Goal: Task Accomplishment & Management: Manage account settings

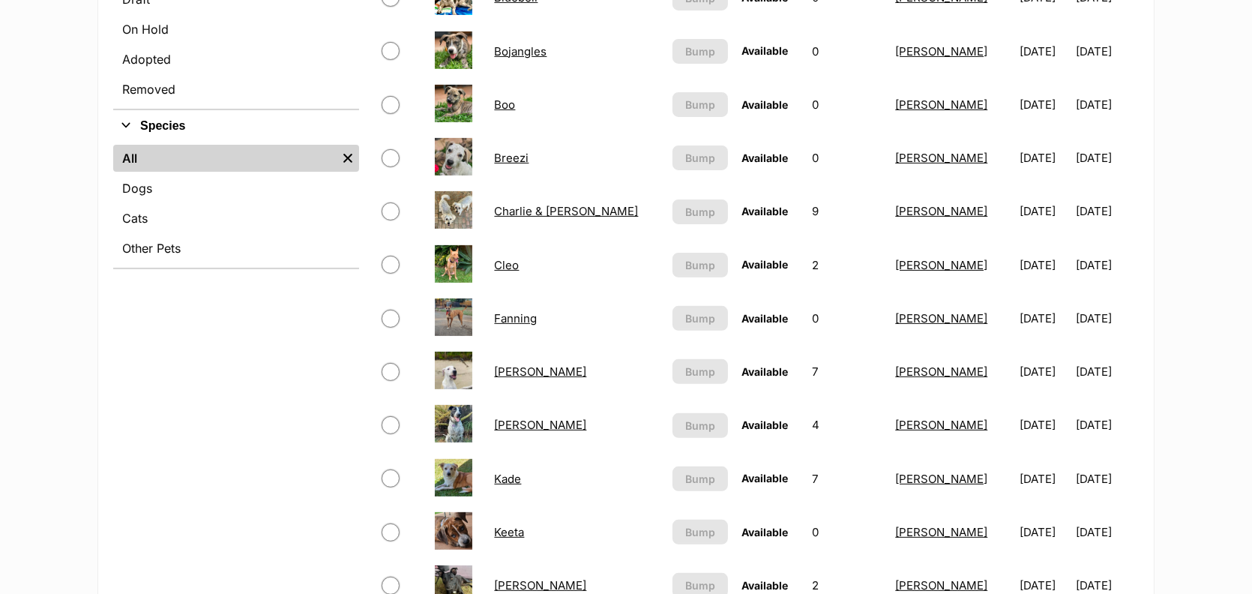
scroll to position [560, 0]
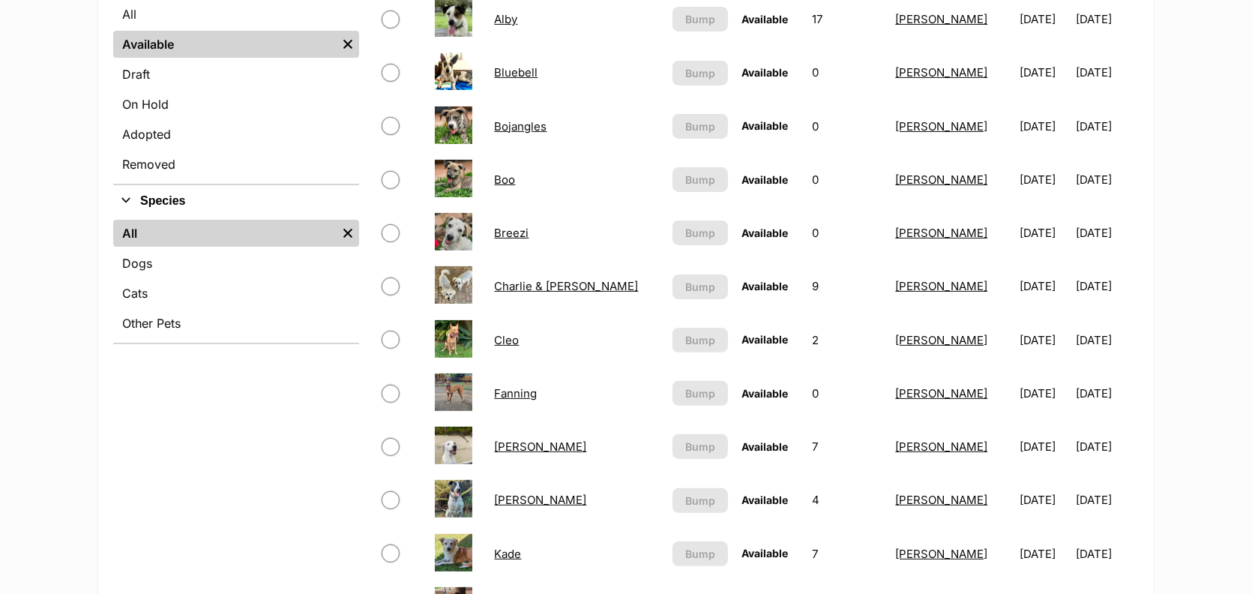
click at [505, 26] on link "Alby" at bounding box center [505, 19] width 23 height 14
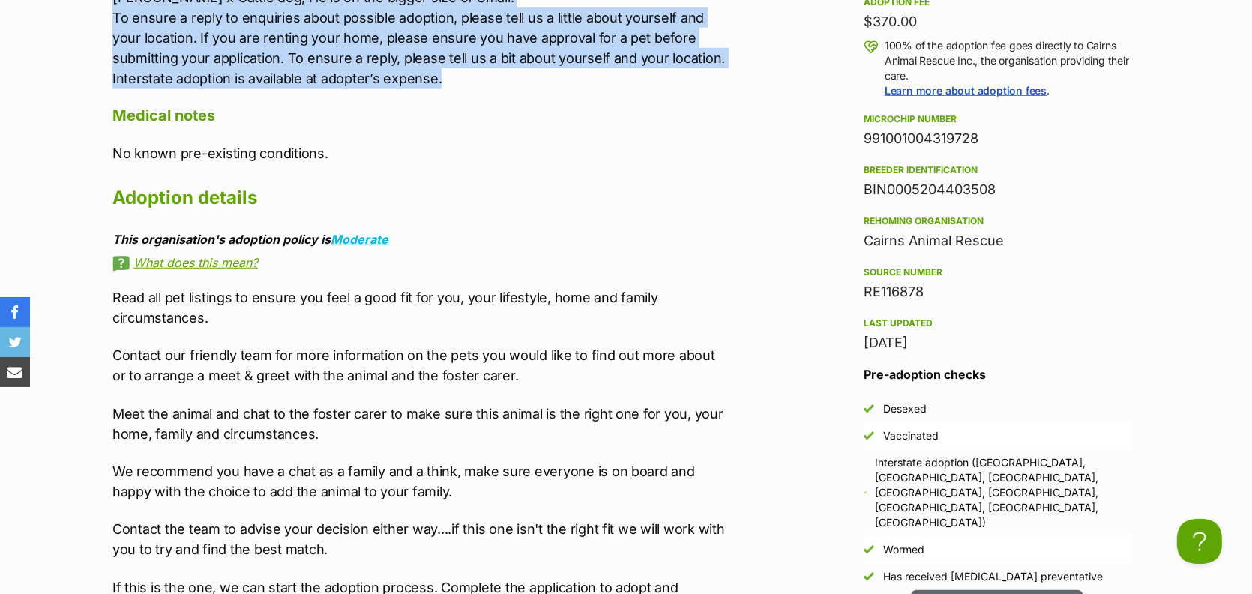
drag, startPoint x: 115, startPoint y: 141, endPoint x: 385, endPoint y: 362, distance: 348.9
drag, startPoint x: 415, startPoint y: 297, endPoint x: 418, endPoint y: 269, distance: 27.9
copy p "Meet Alby - our loveable little sidekick! This sweet boy will be best suited fo…"
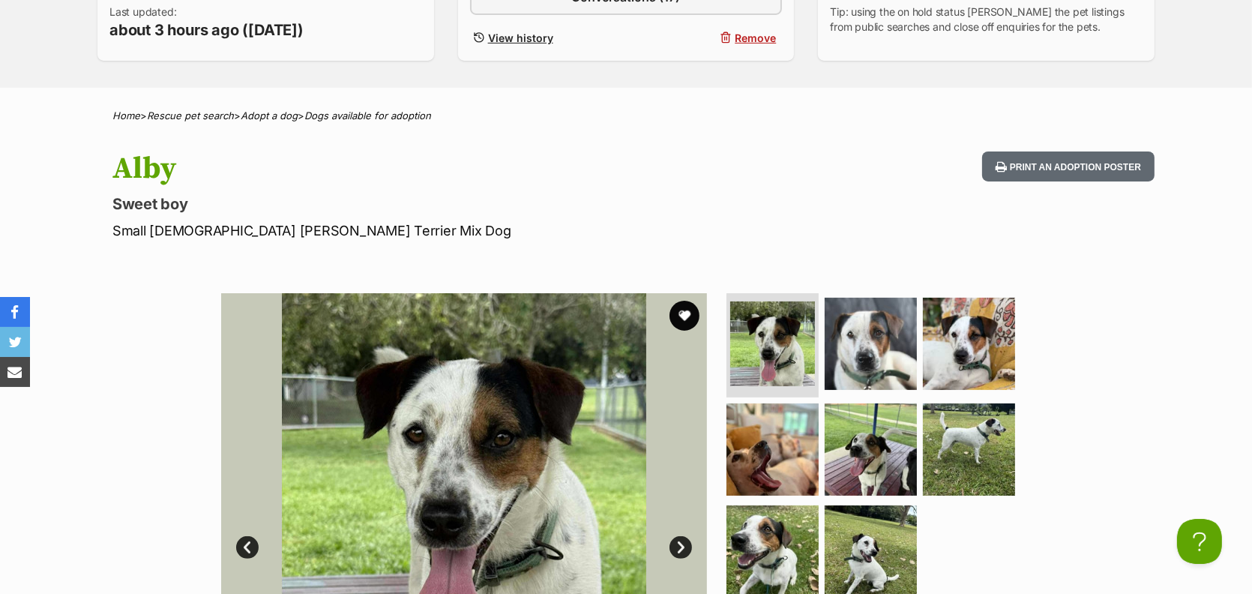
scroll to position [393, 0]
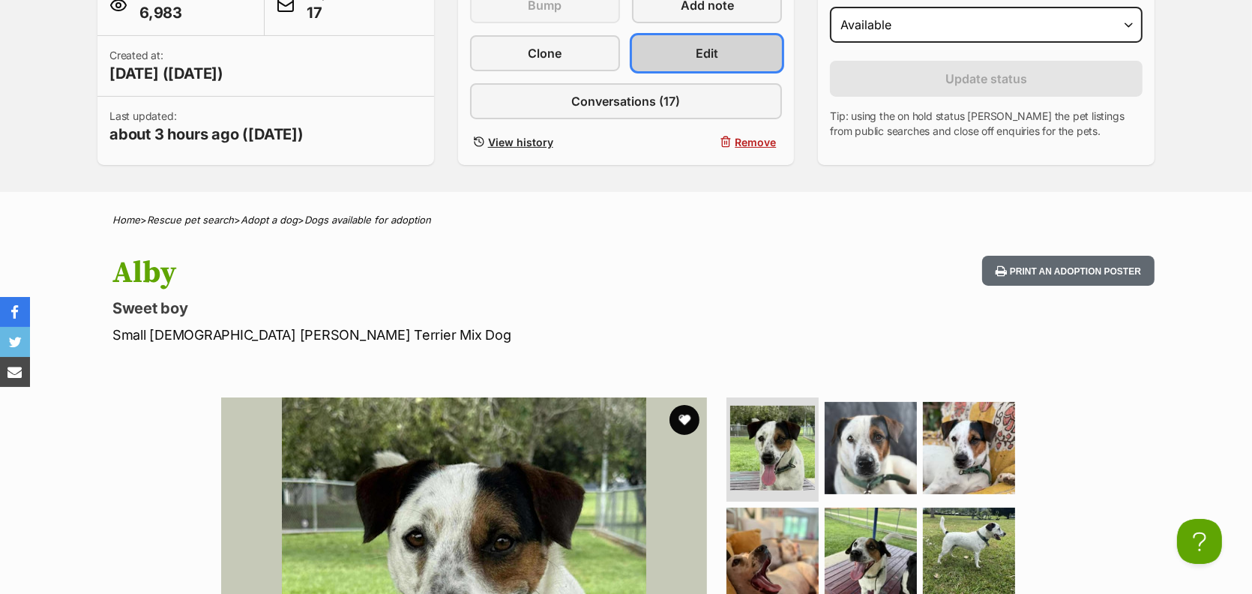
click at [681, 71] on link "Edit" at bounding box center [707, 53] width 150 height 36
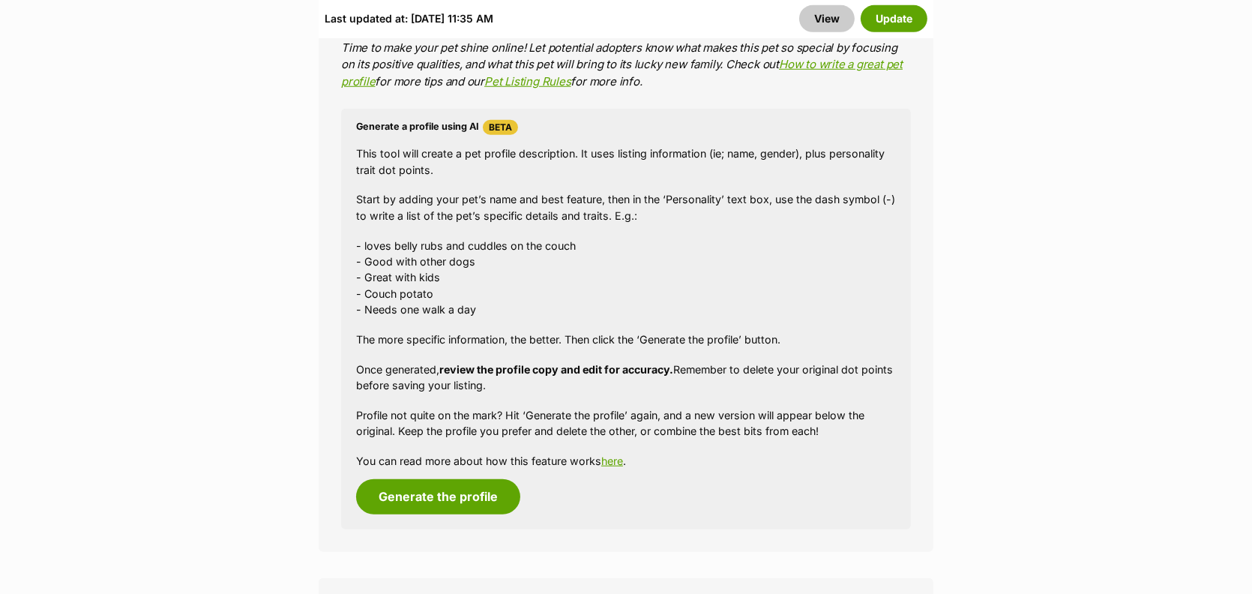
scroll to position [1600, 0]
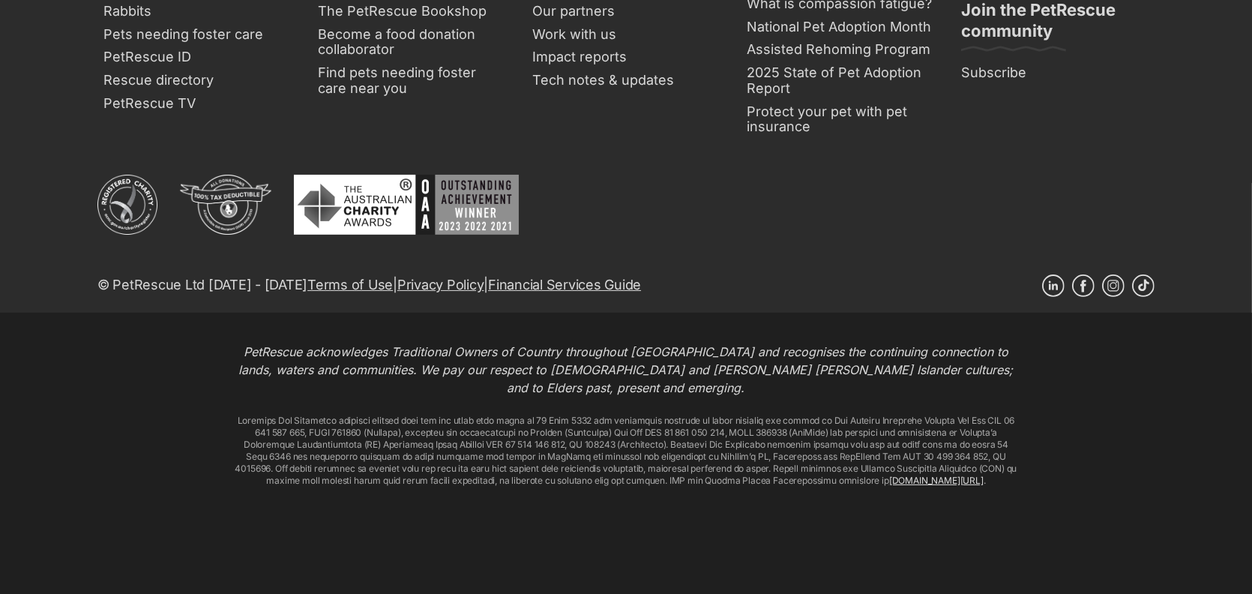
scroll to position [8528, 0]
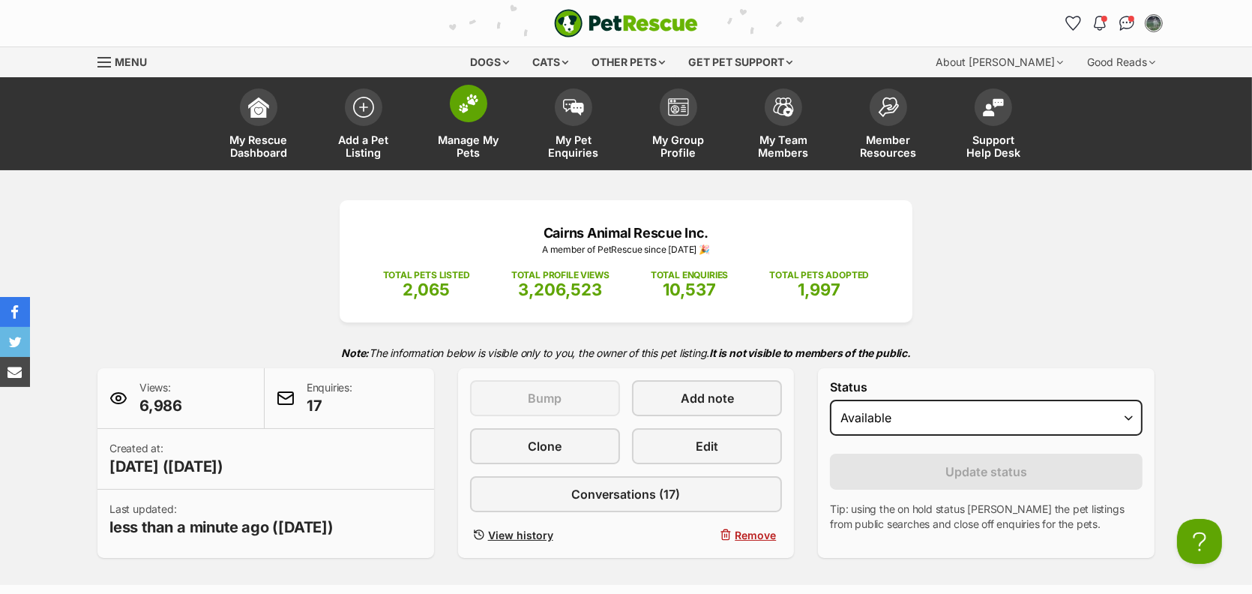
click at [465, 159] on span "Manage My Pets" at bounding box center [468, 145] width 67 height 25
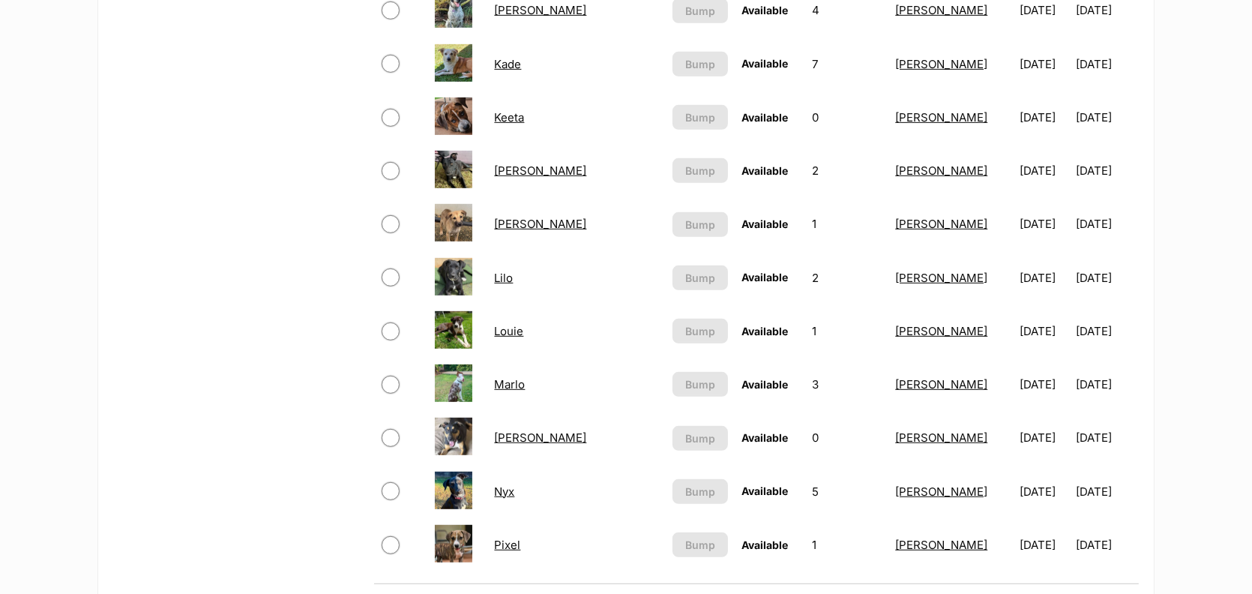
scroll to position [1053, 0]
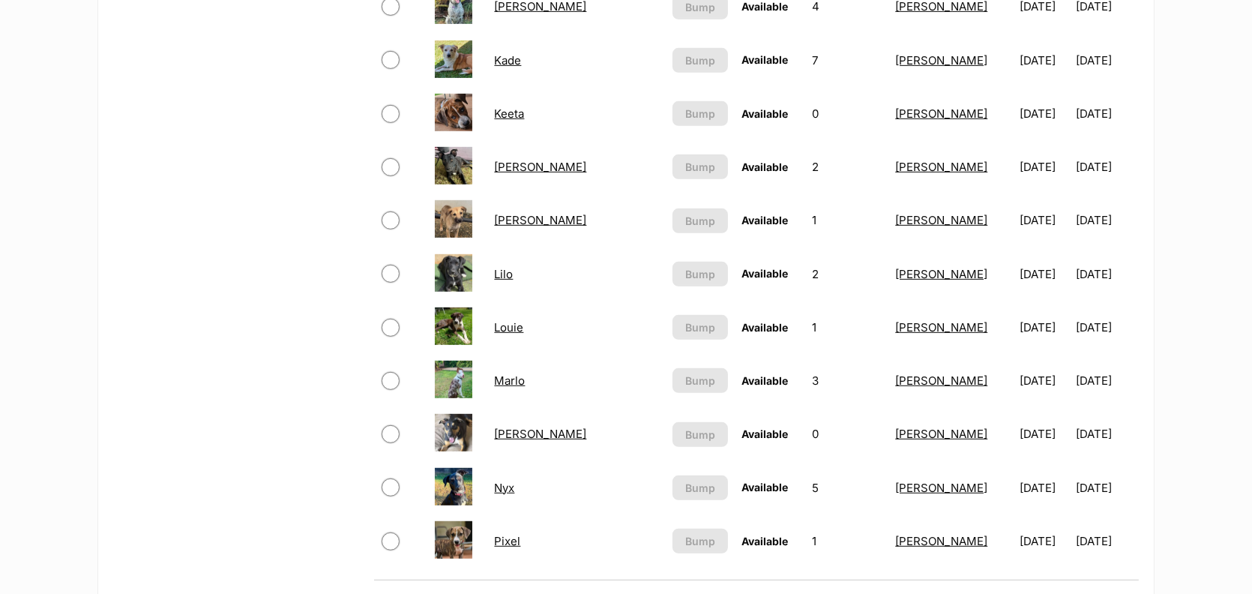
click at [1251, 237] on html "Skip to main content Log in to favourite this pet Log in Or sign up Search PetR…" at bounding box center [626, 264] width 1252 height 2634
click at [507, 281] on link "Lilo" at bounding box center [503, 274] width 19 height 14
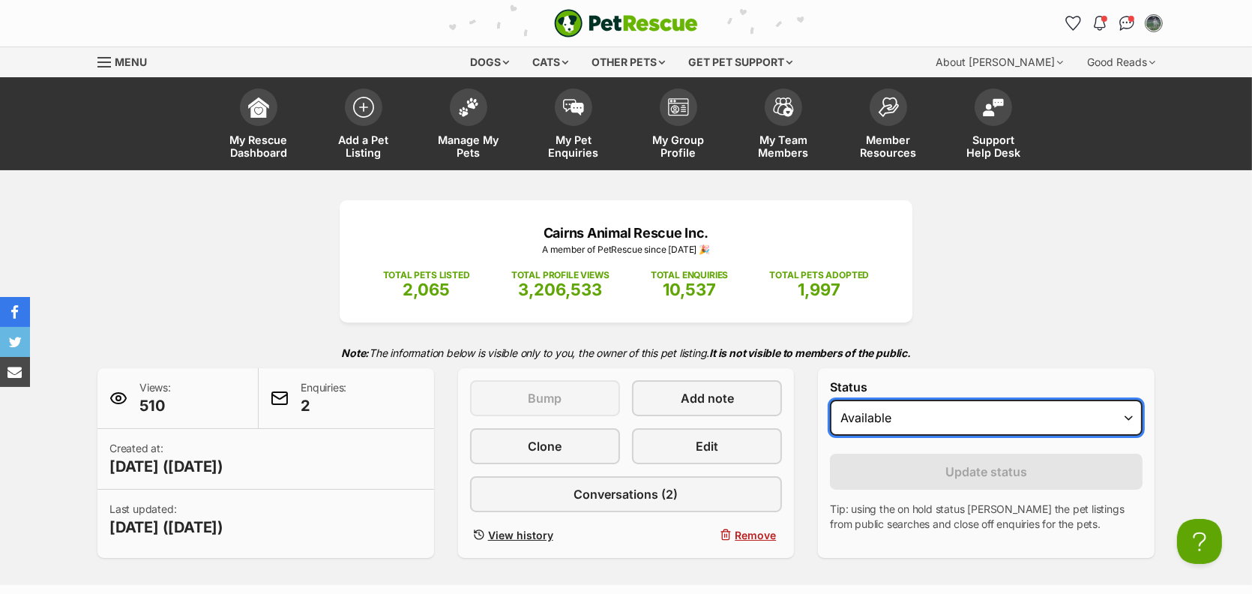
click at [1121, 436] on select "Draft - not available as listing has enquires Available On hold Adopted" at bounding box center [986, 418] width 313 height 36
select select "rehomed"
click at [844, 436] on select "Draft - not available as listing has enquires Available On hold Adopted" at bounding box center [986, 418] width 313 height 36
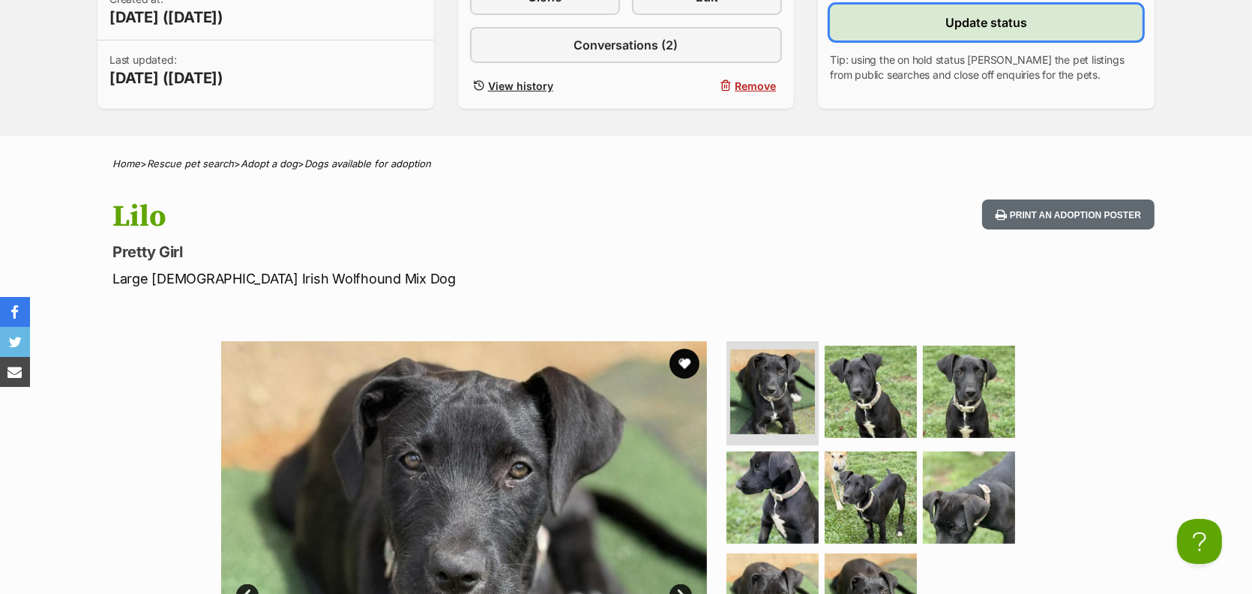
click at [966, 31] on span "Update status" at bounding box center [986, 22] width 82 height 18
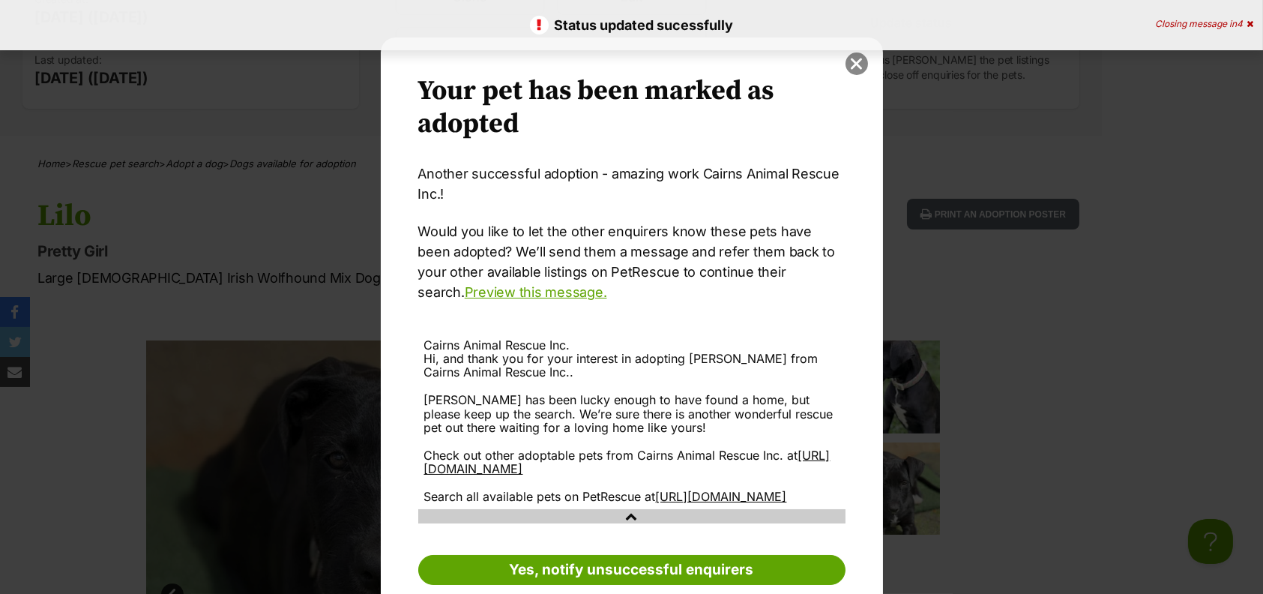
click at [856, 58] on button "close" at bounding box center [857, 63] width 22 height 22
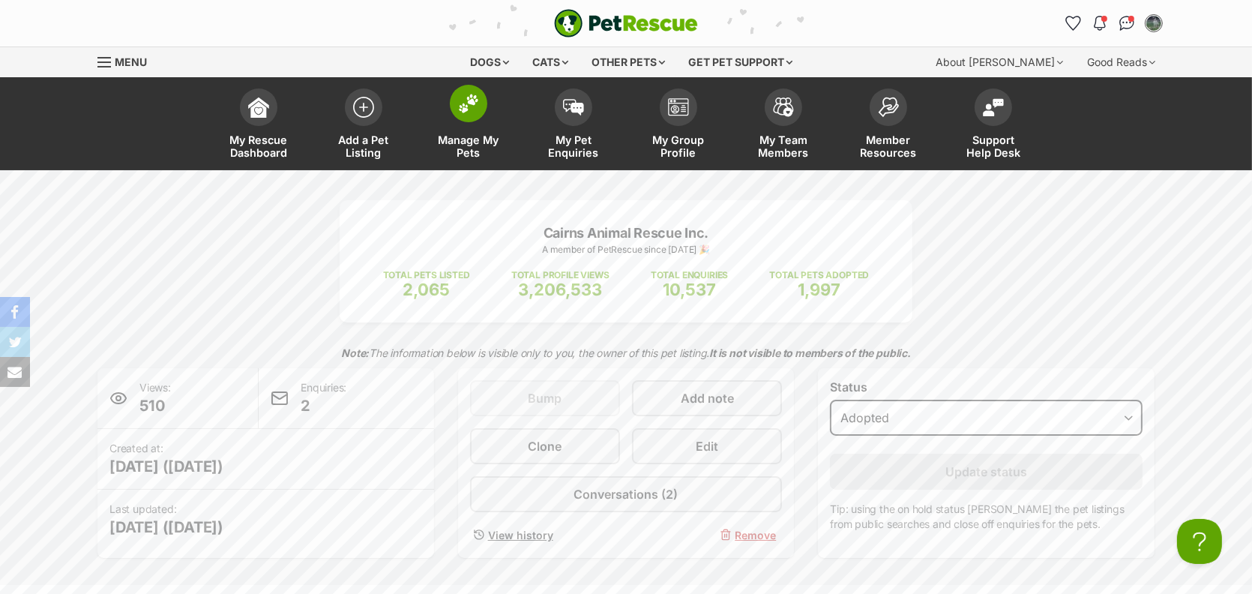
click at [457, 159] on span "Manage My Pets" at bounding box center [468, 145] width 67 height 25
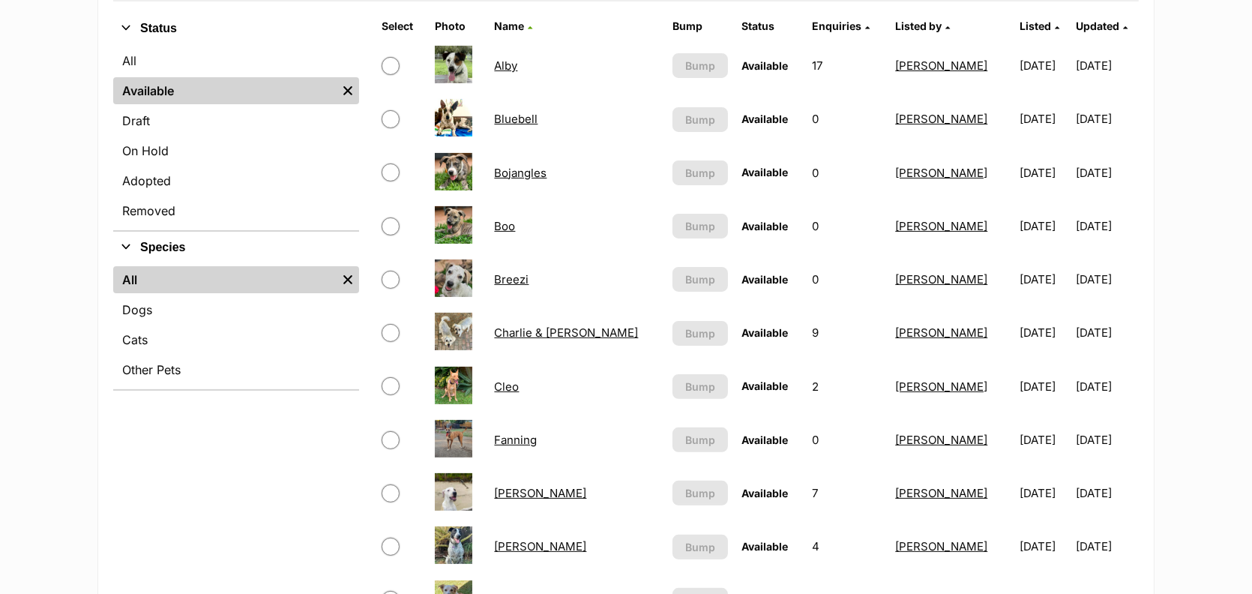
scroll to position [460, 0]
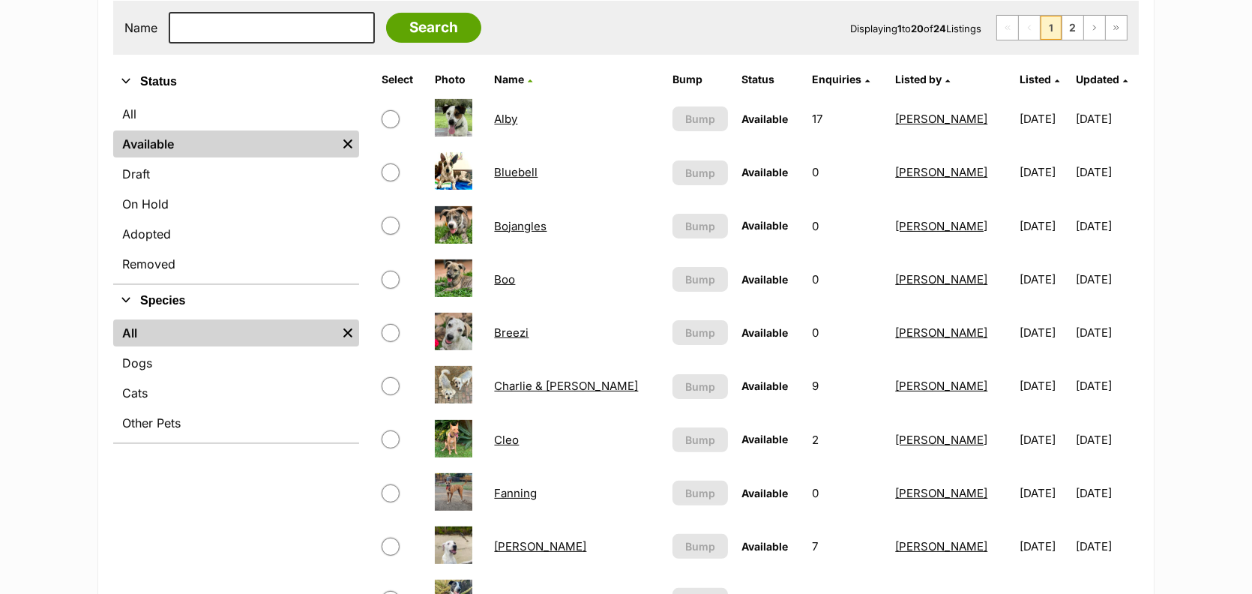
drag, startPoint x: 1259, startPoint y: 39, endPoint x: 1262, endPoint y: 124, distance: 84.7
click at [1062, 40] on link "2" at bounding box center [1072, 28] width 21 height 24
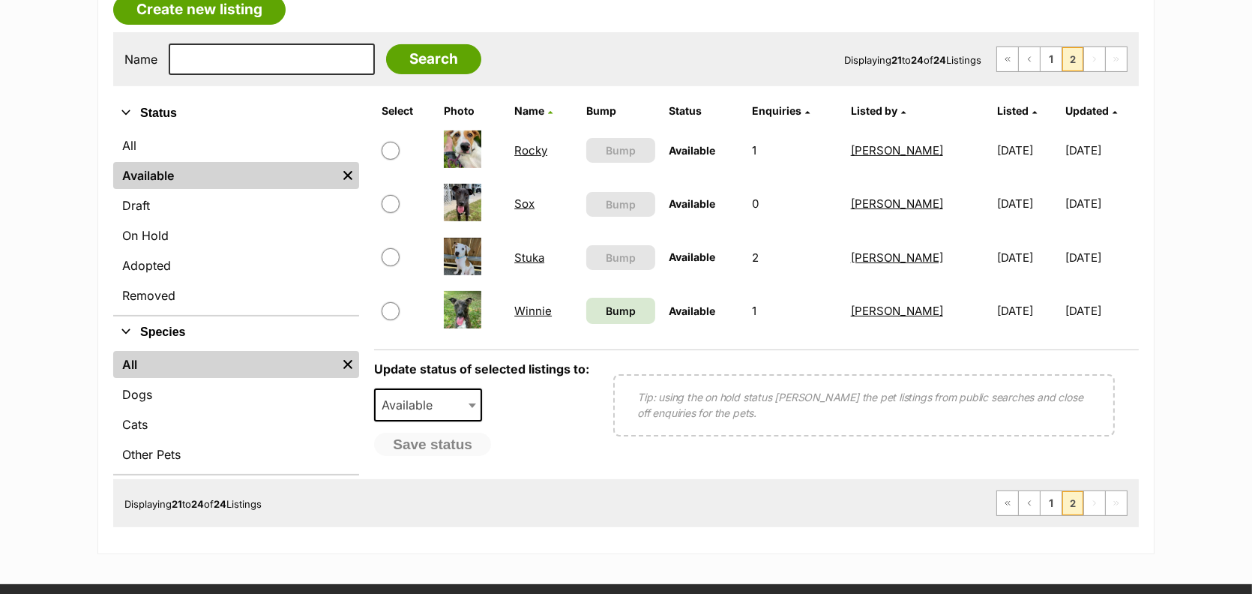
drag, startPoint x: 1258, startPoint y: 33, endPoint x: 940, endPoint y: 273, distance: 398.2
click at [1251, 150] on html "Skip to main content Log in to favourite this pet Log in Or sign up Search PetR…" at bounding box center [626, 461] width 1252 height 1780
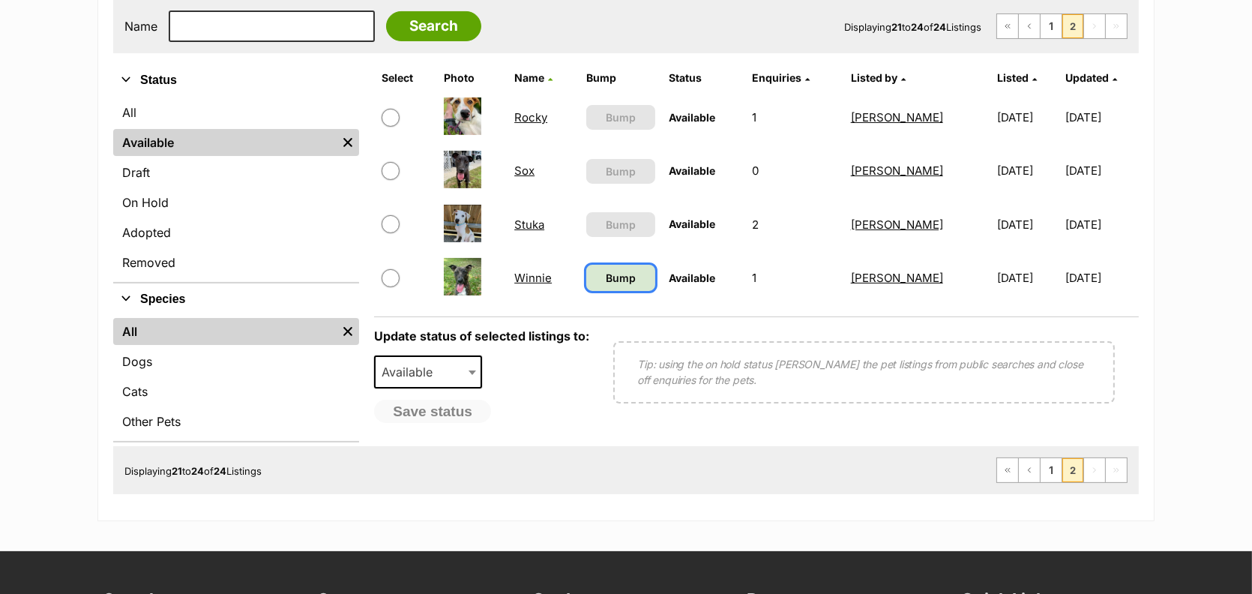
click at [606, 286] on span "Bump" at bounding box center [621, 278] width 30 height 16
